Goal: Information Seeking & Learning: Learn about a topic

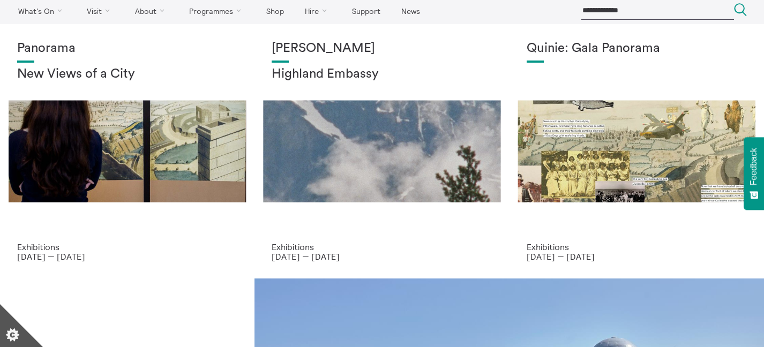
scroll to position [33, 0]
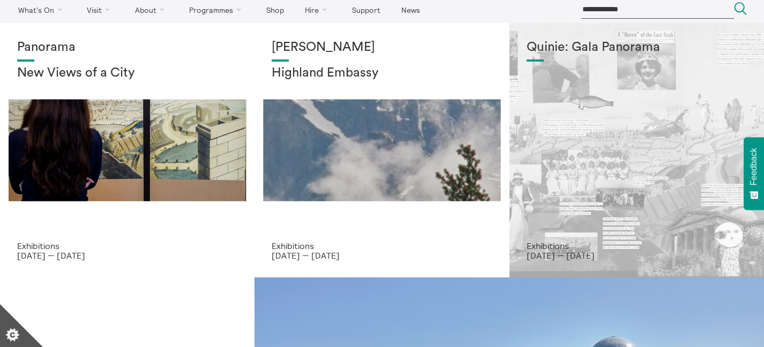
click at [554, 48] on h1 "Quinie: Gala Panorama" at bounding box center [637, 47] width 220 height 15
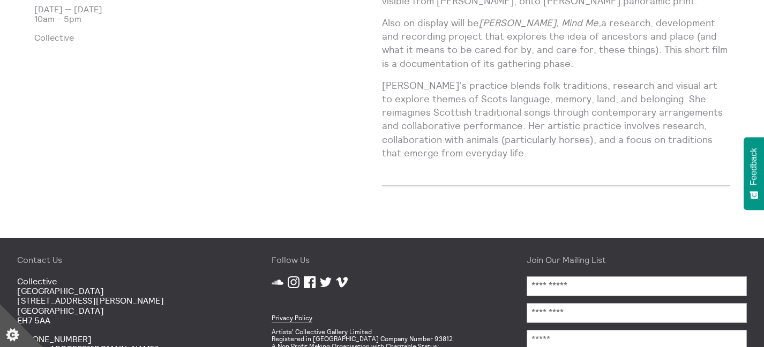
scroll to position [722, 0]
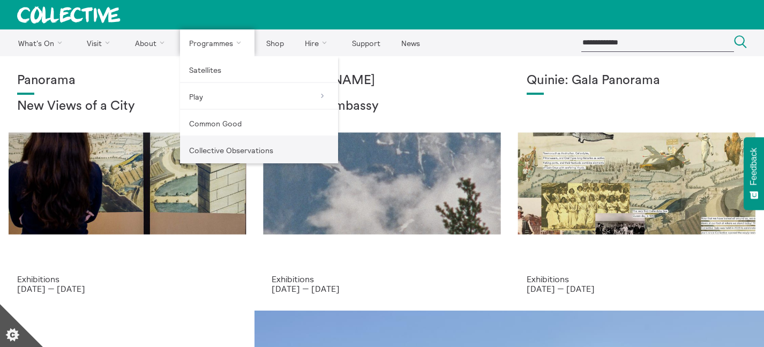
click at [200, 147] on link "Collective Observations" at bounding box center [259, 150] width 158 height 27
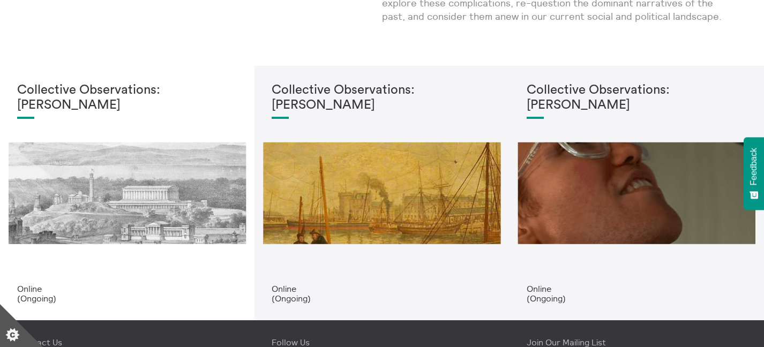
scroll to position [207, 0]
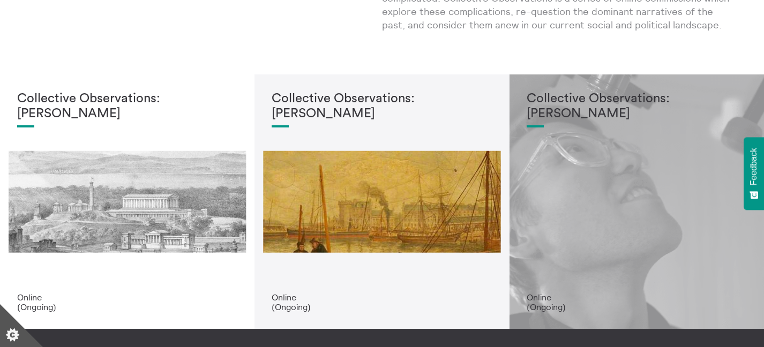
click at [589, 92] on h1 "Collective Observations: Matjaz Vidmar" at bounding box center [637, 106] width 220 height 29
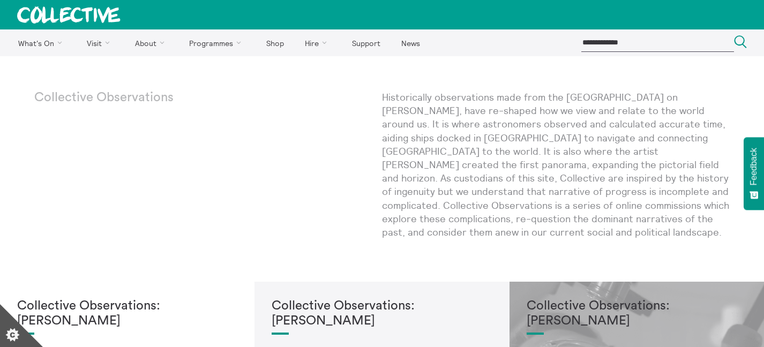
click at [597, 299] on h1 "Collective Observations: [PERSON_NAME]" at bounding box center [637, 313] width 220 height 29
